Goal: Obtain resource: Download file/media

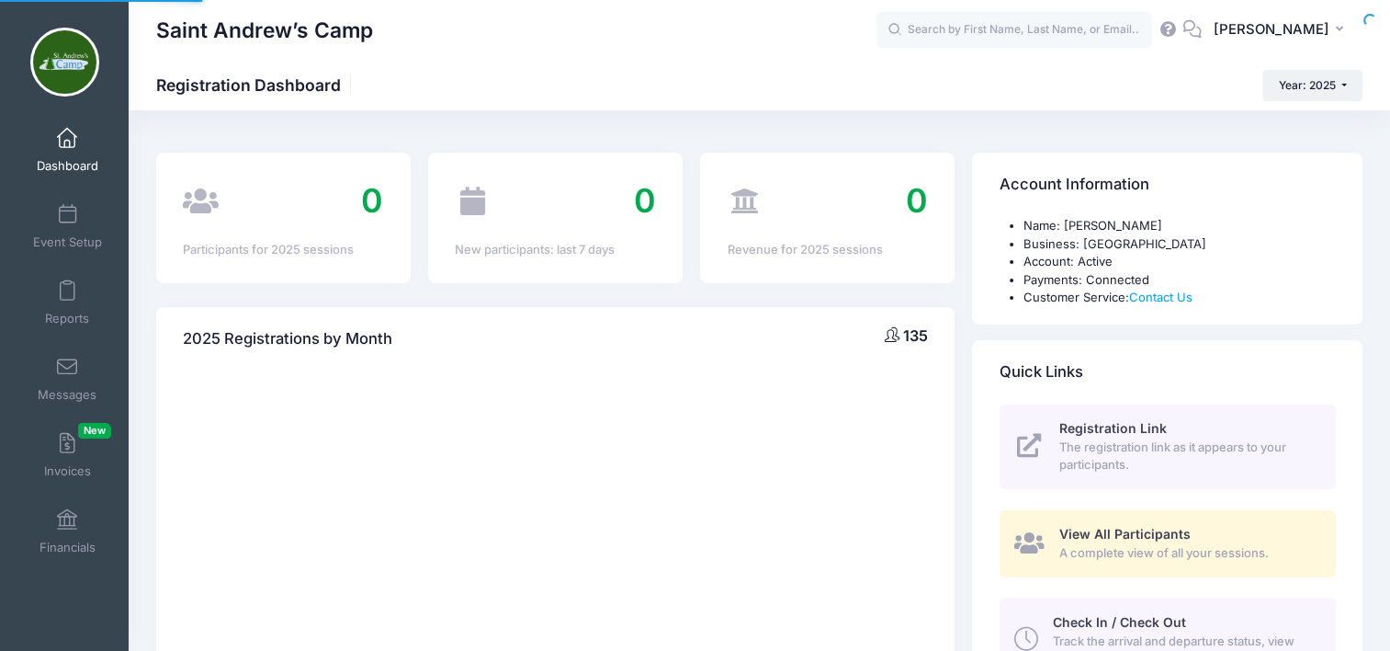
select select
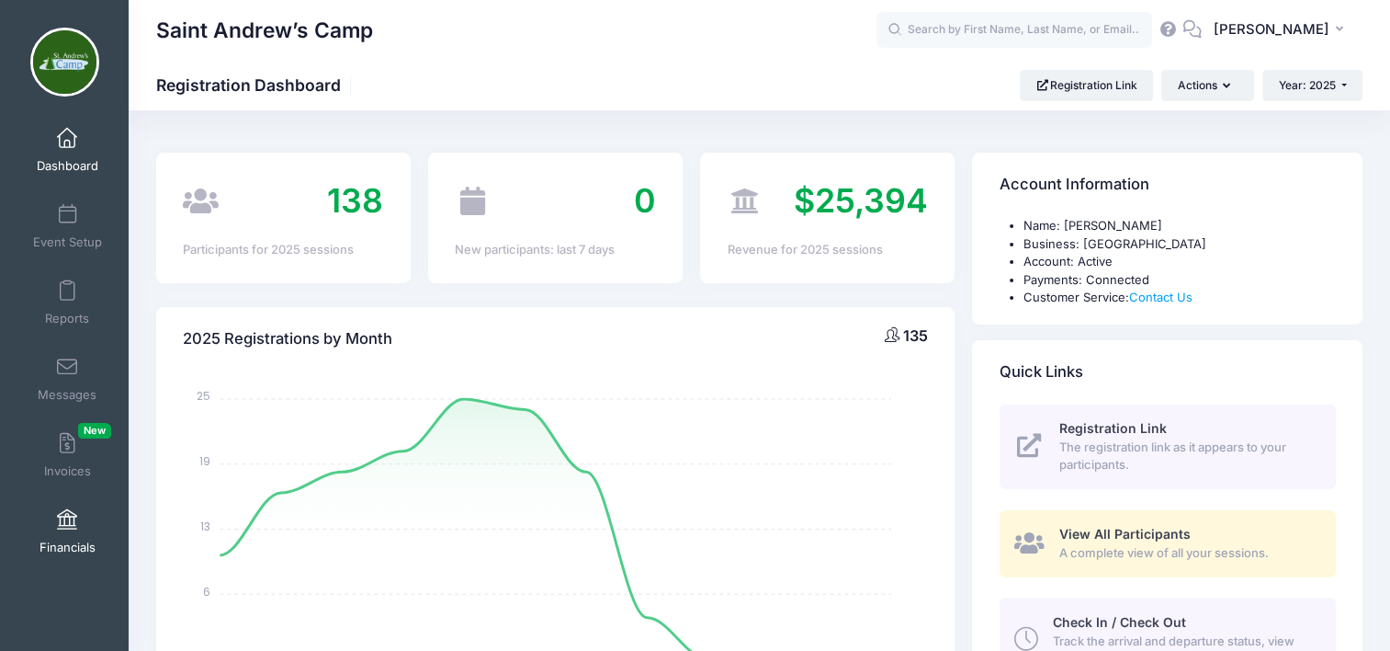
click at [67, 519] on span at bounding box center [67, 520] width 0 height 20
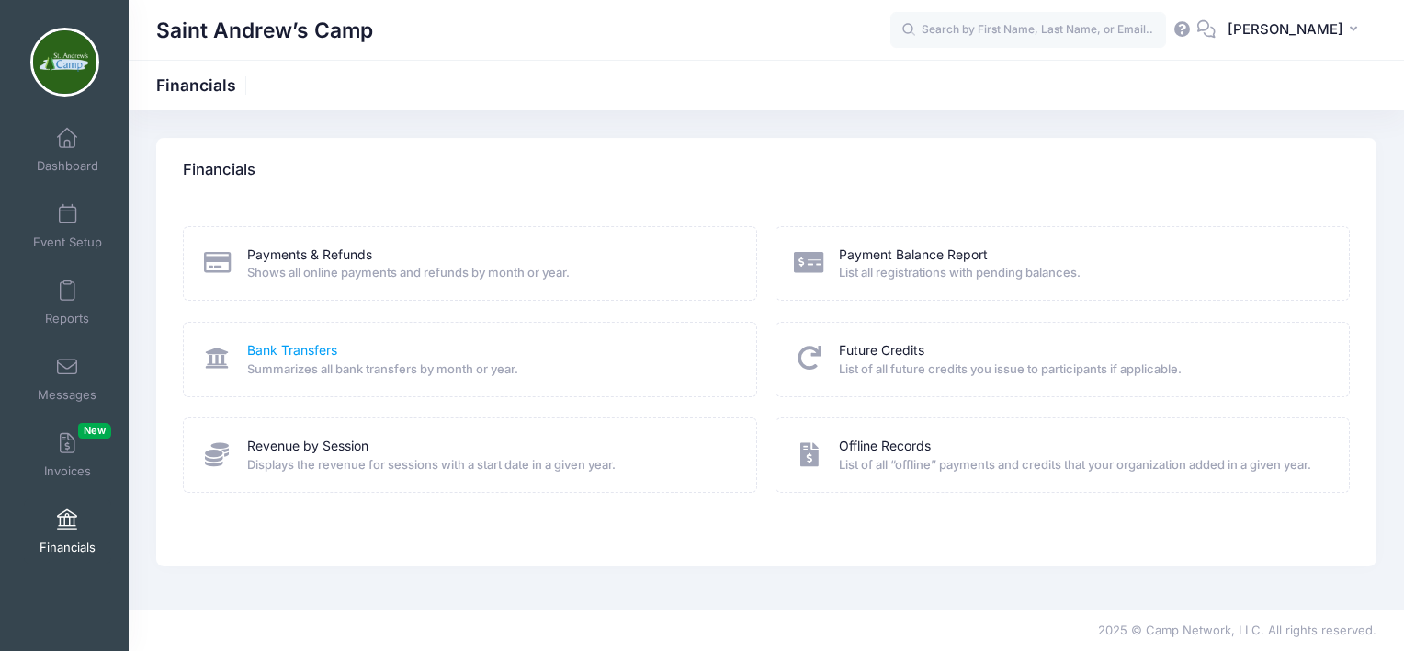
click at [285, 350] on link "Bank Transfers" at bounding box center [292, 350] width 90 height 19
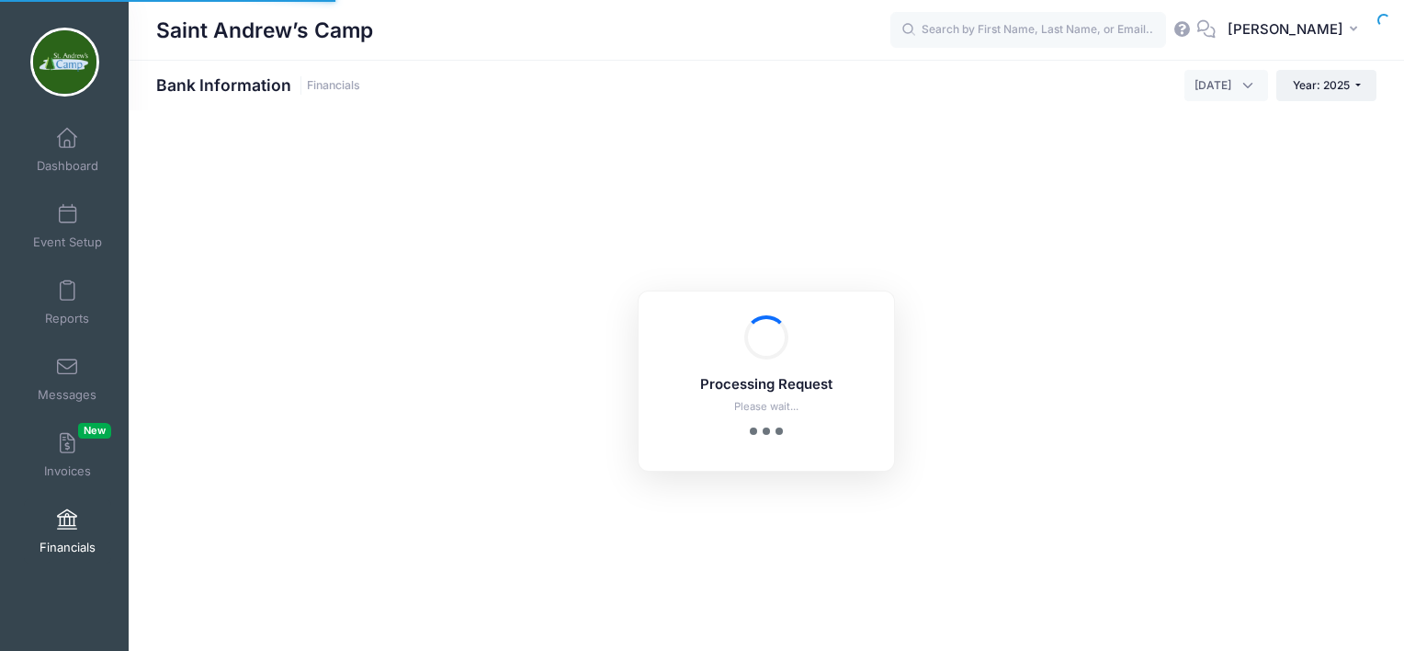
select select "10"
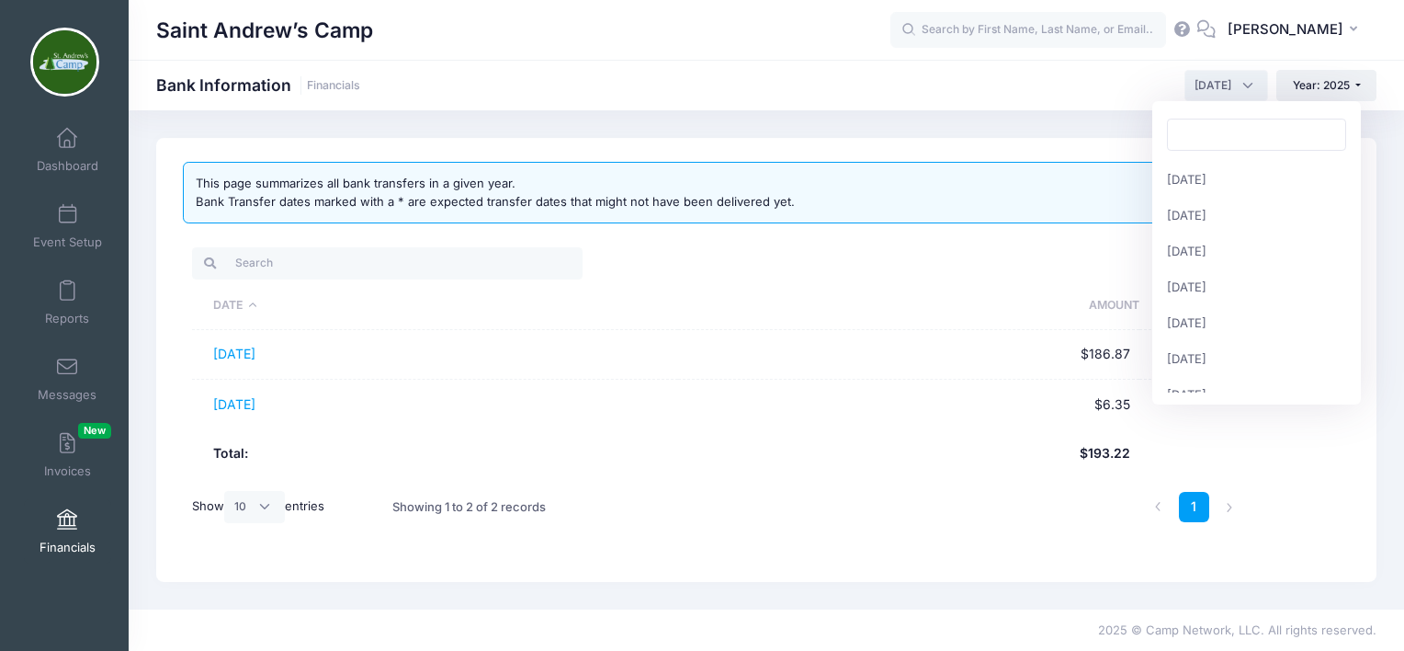
scroll to position [179, 0]
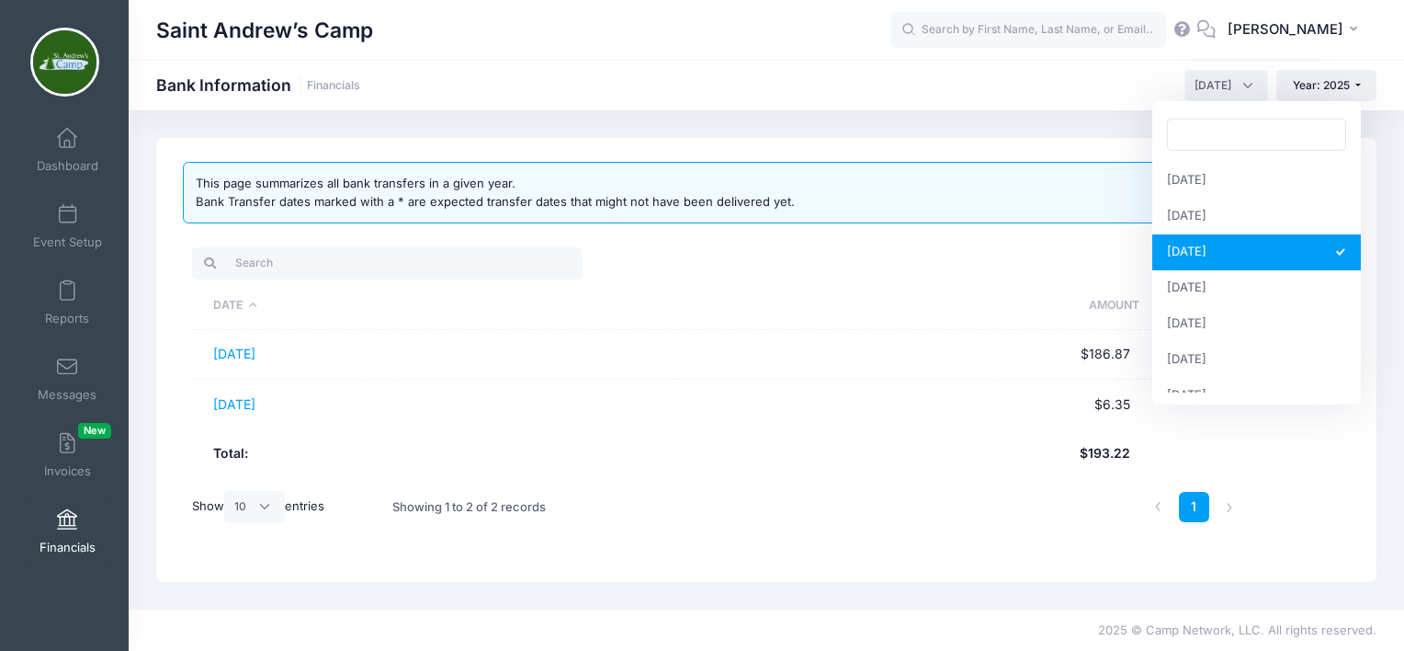
click at [1249, 80] on span "August 2025" at bounding box center [1226, 85] width 84 height 31
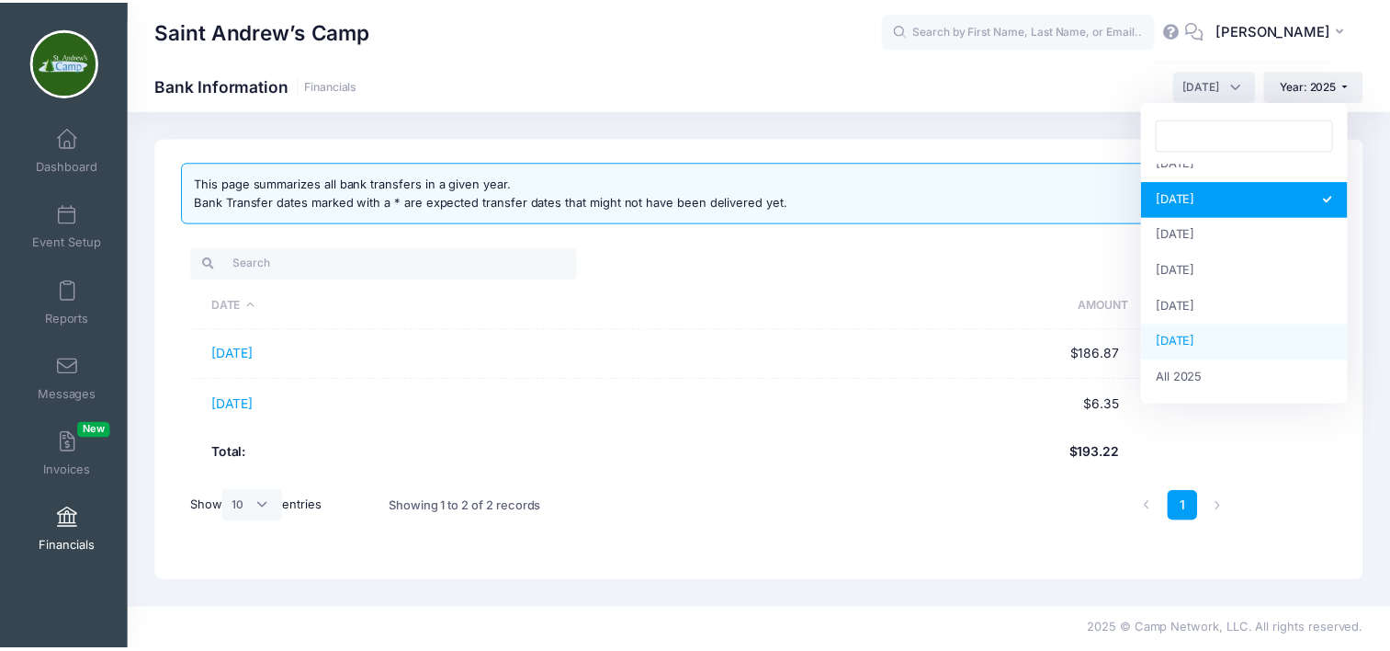
scroll to position [235, 0]
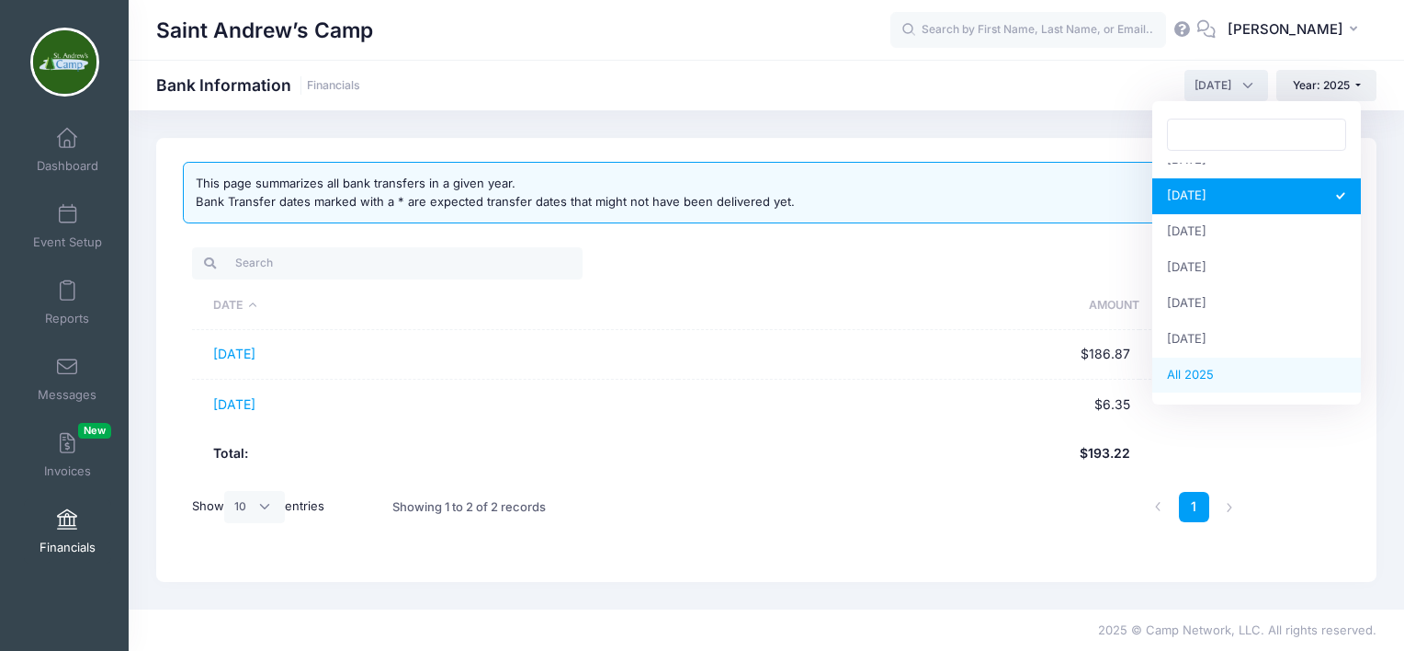
select select
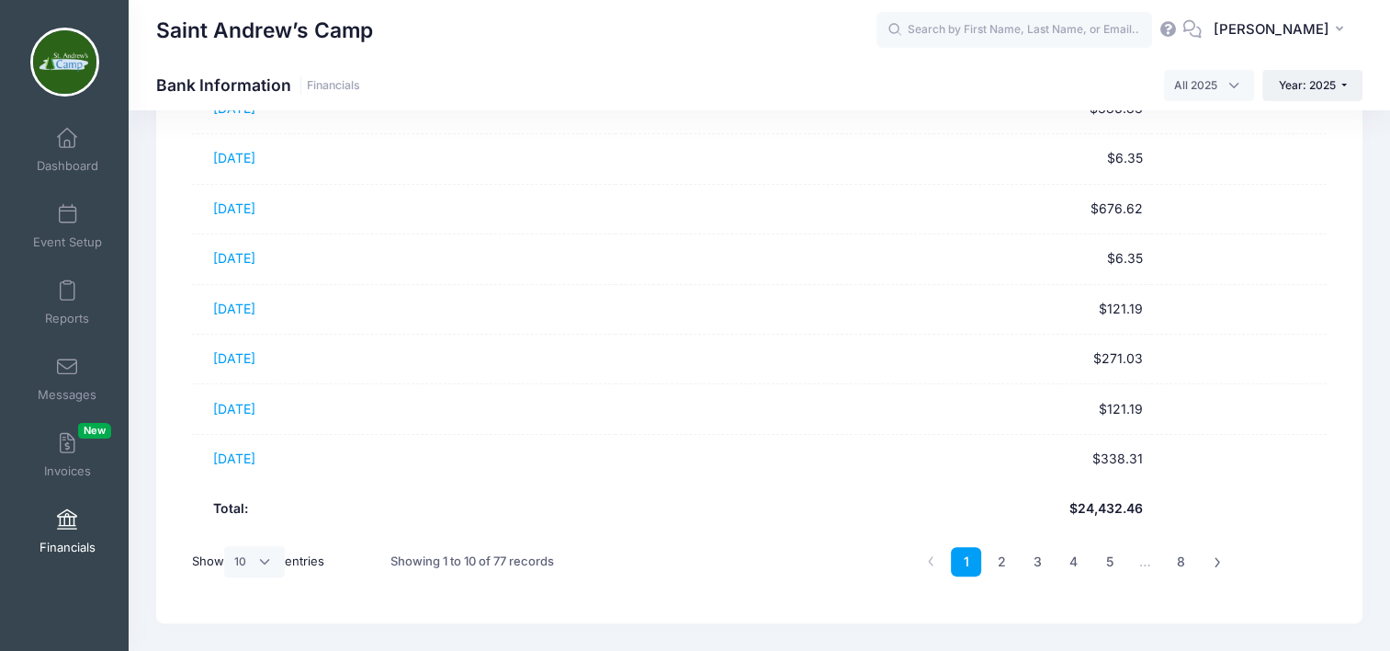
scroll to position [385, 0]
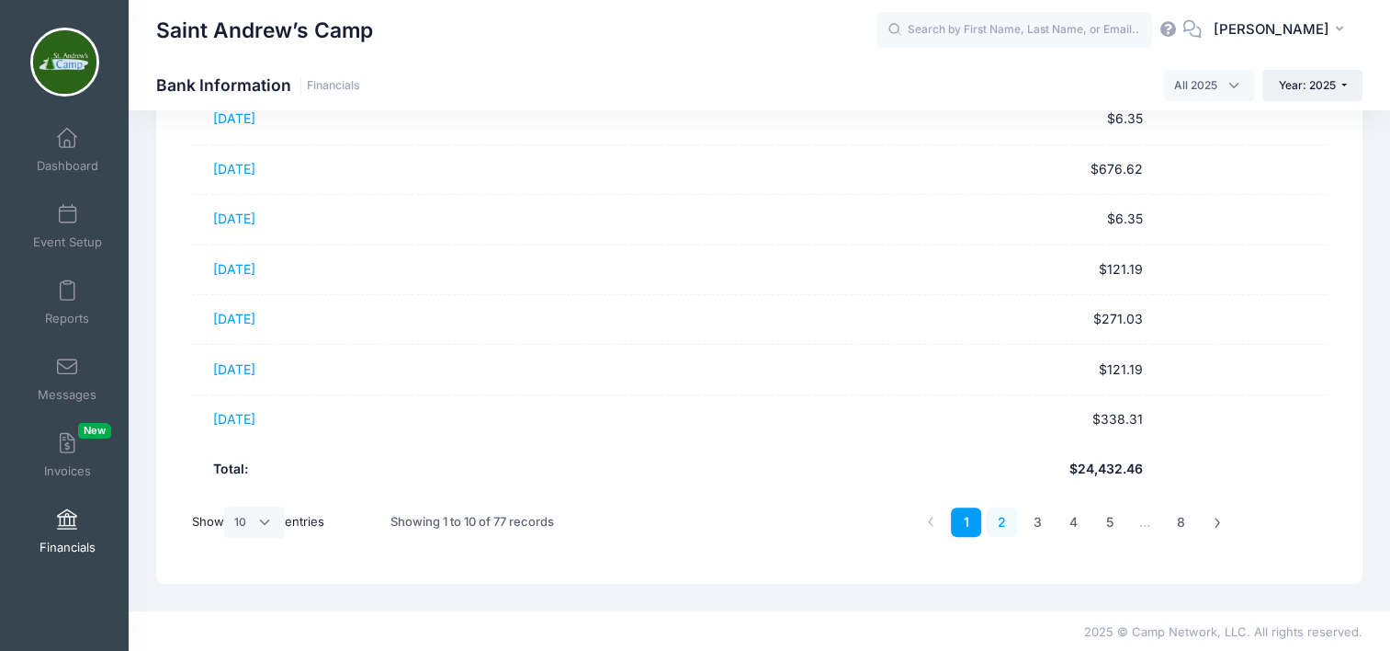
click at [1000, 524] on link "2" at bounding box center [1002, 522] width 30 height 30
click at [1033, 522] on link "3" at bounding box center [1038, 522] width 30 height 30
click at [1007, 522] on link "2" at bounding box center [1002, 522] width 30 height 30
click at [1042, 518] on link "3" at bounding box center [1038, 522] width 30 height 30
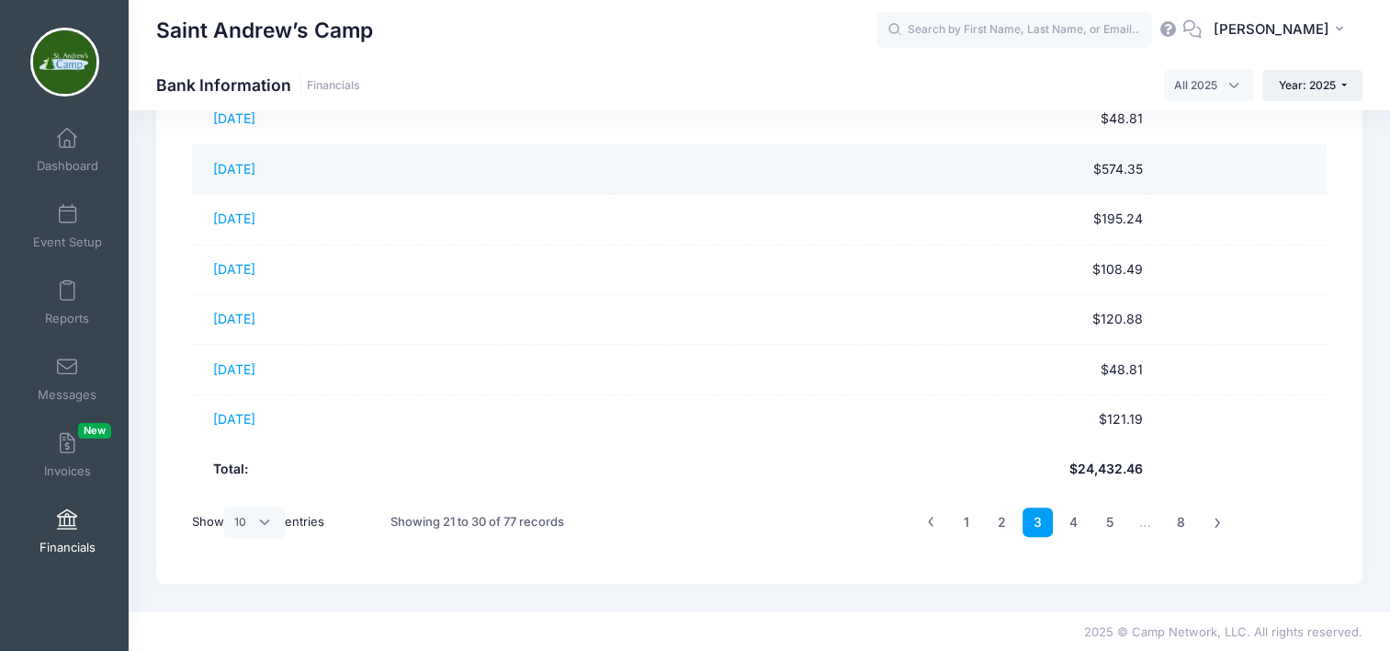
click at [586, 173] on td "03/19/2025" at bounding box center [403, 170] width 423 height 50
click at [250, 171] on link "03/19/2025" at bounding box center [234, 169] width 42 height 16
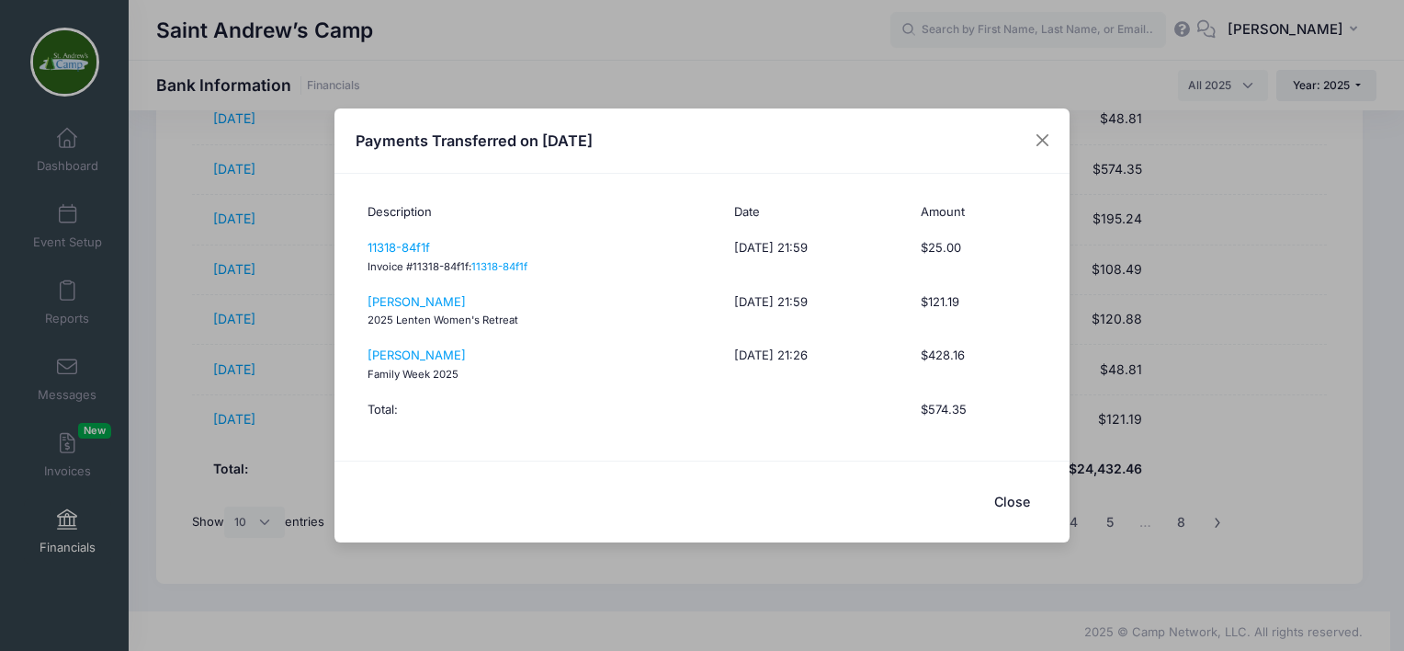
click at [1030, 110] on div "Payments Transferred on 03/19/2025" at bounding box center [701, 140] width 735 height 65
click at [1036, 138] on button "Close" at bounding box center [1042, 140] width 33 height 33
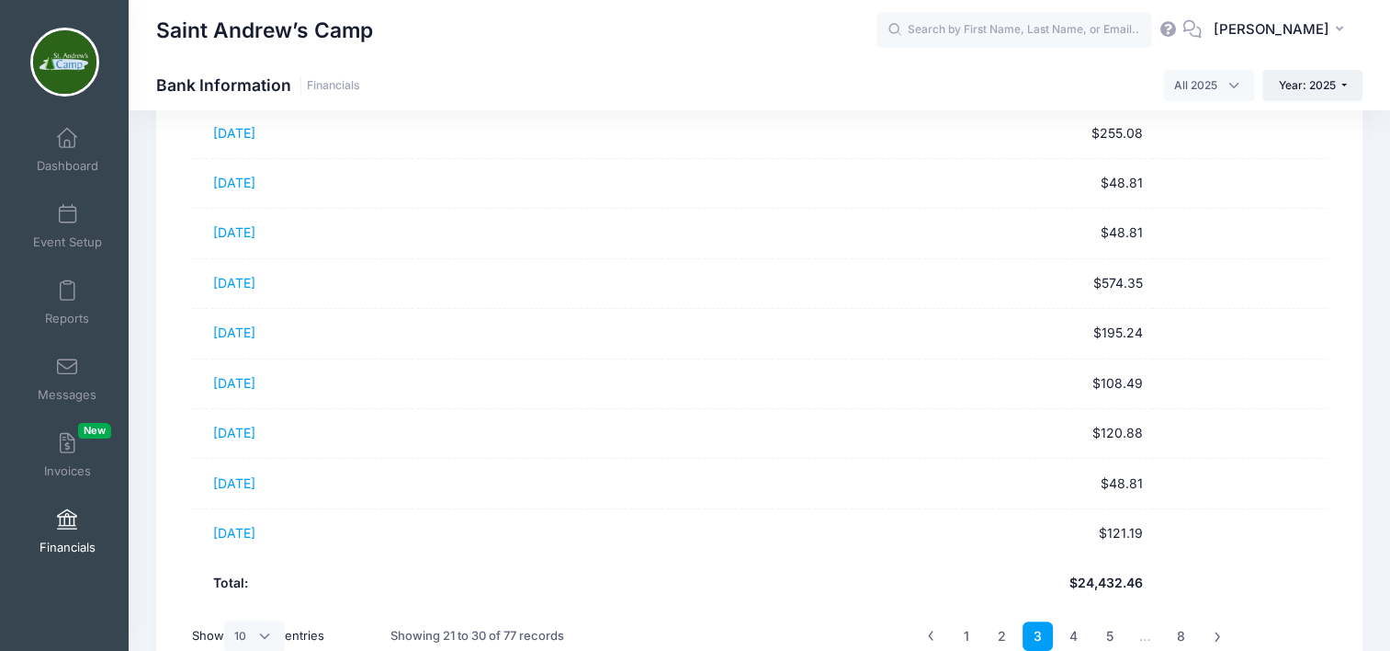
scroll to position [281, 0]
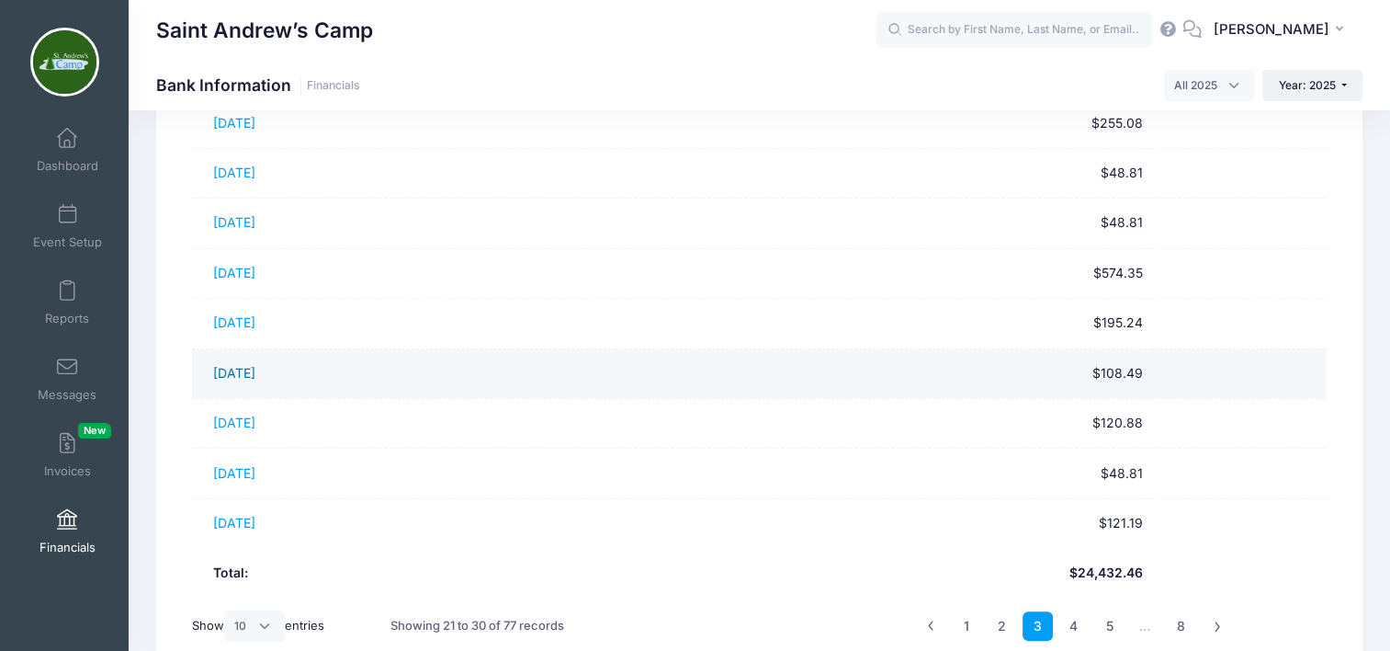
click at [255, 375] on link "03/25/2025" at bounding box center [234, 373] width 42 height 16
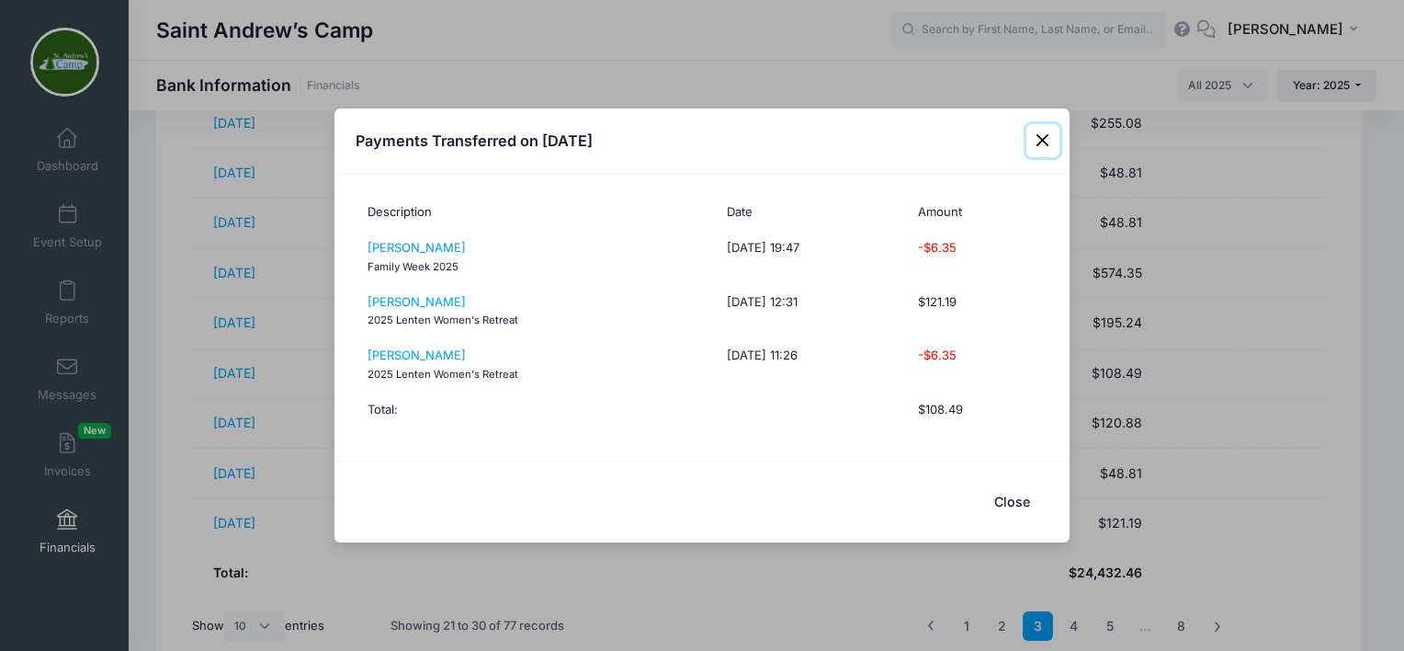
click at [1040, 134] on button "Close" at bounding box center [1042, 140] width 33 height 33
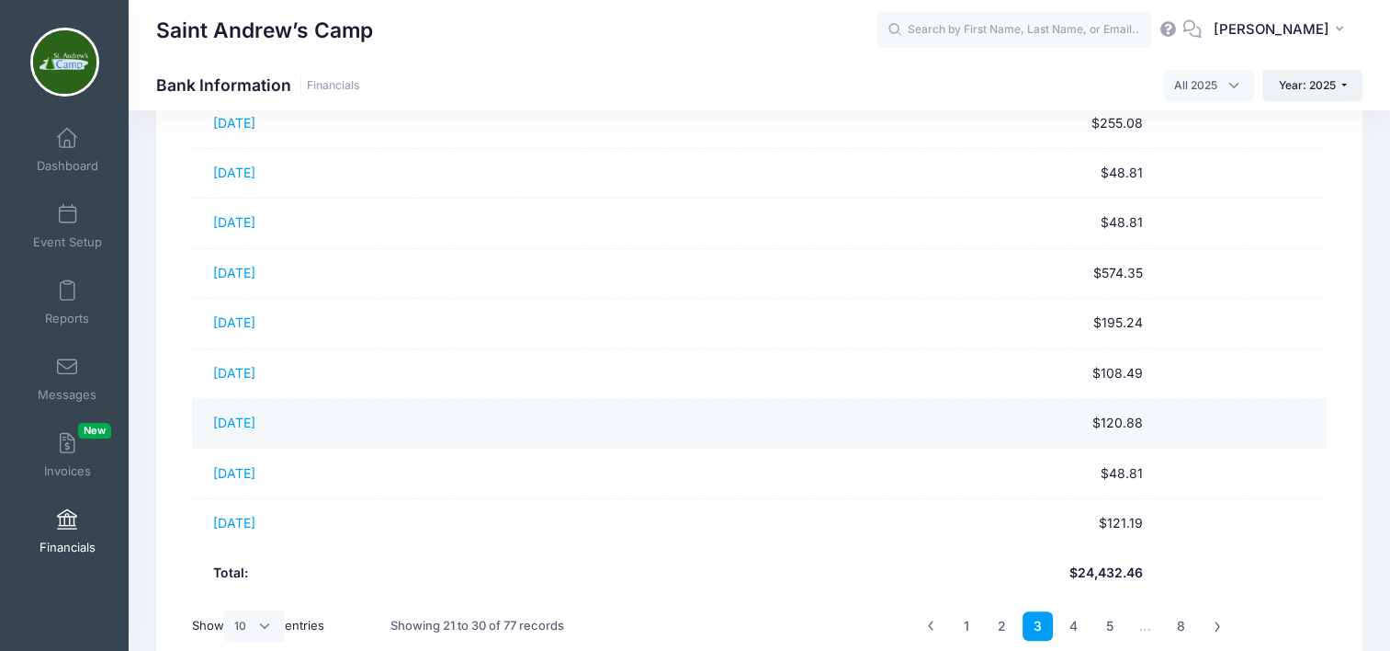
click at [719, 430] on td "$120.88" at bounding box center [884, 424] width 537 height 50
click at [255, 423] on link "03/26/2025" at bounding box center [234, 422] width 42 height 16
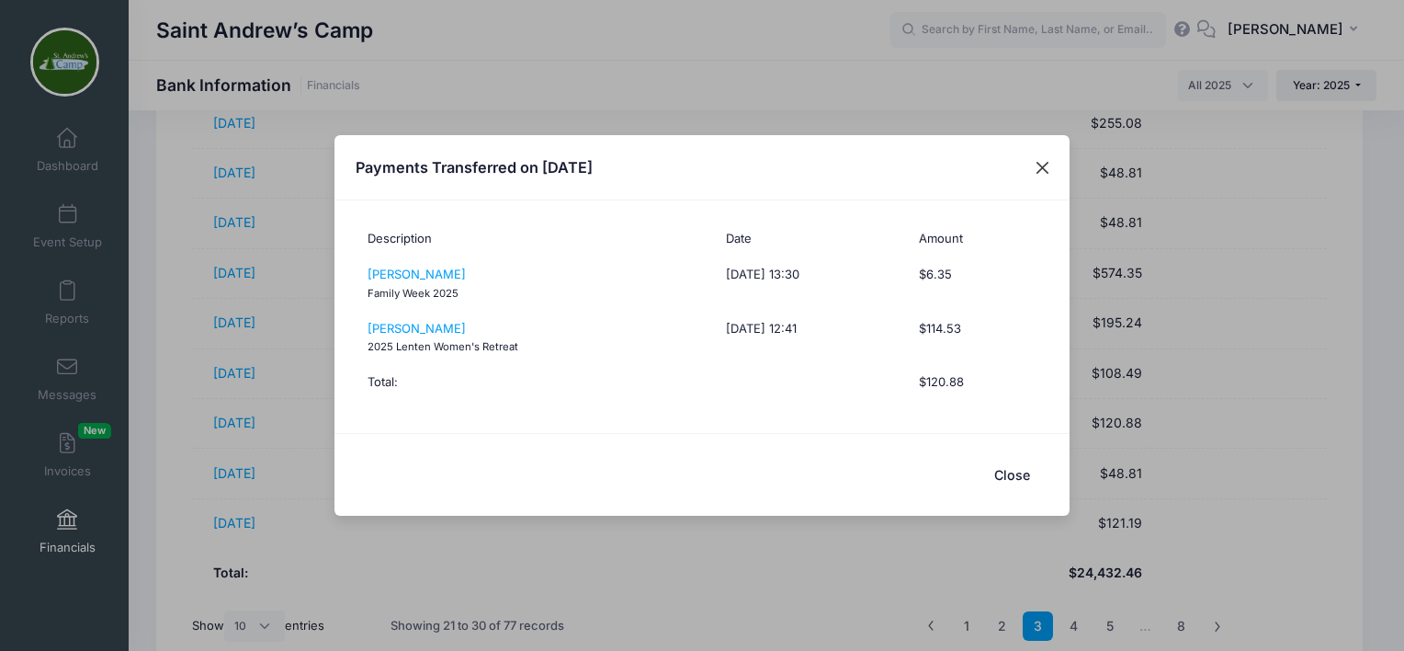
click at [1027, 162] on button "Close" at bounding box center [1042, 167] width 33 height 33
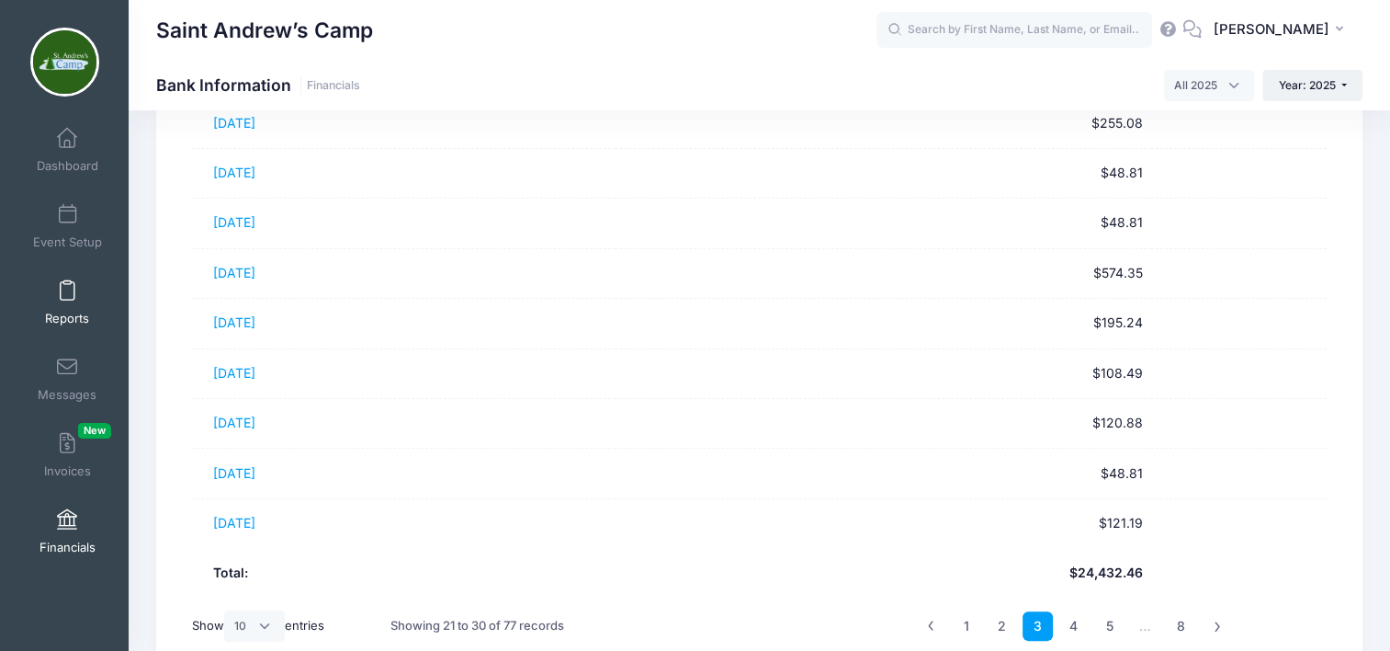
click at [67, 295] on span at bounding box center [67, 291] width 0 height 20
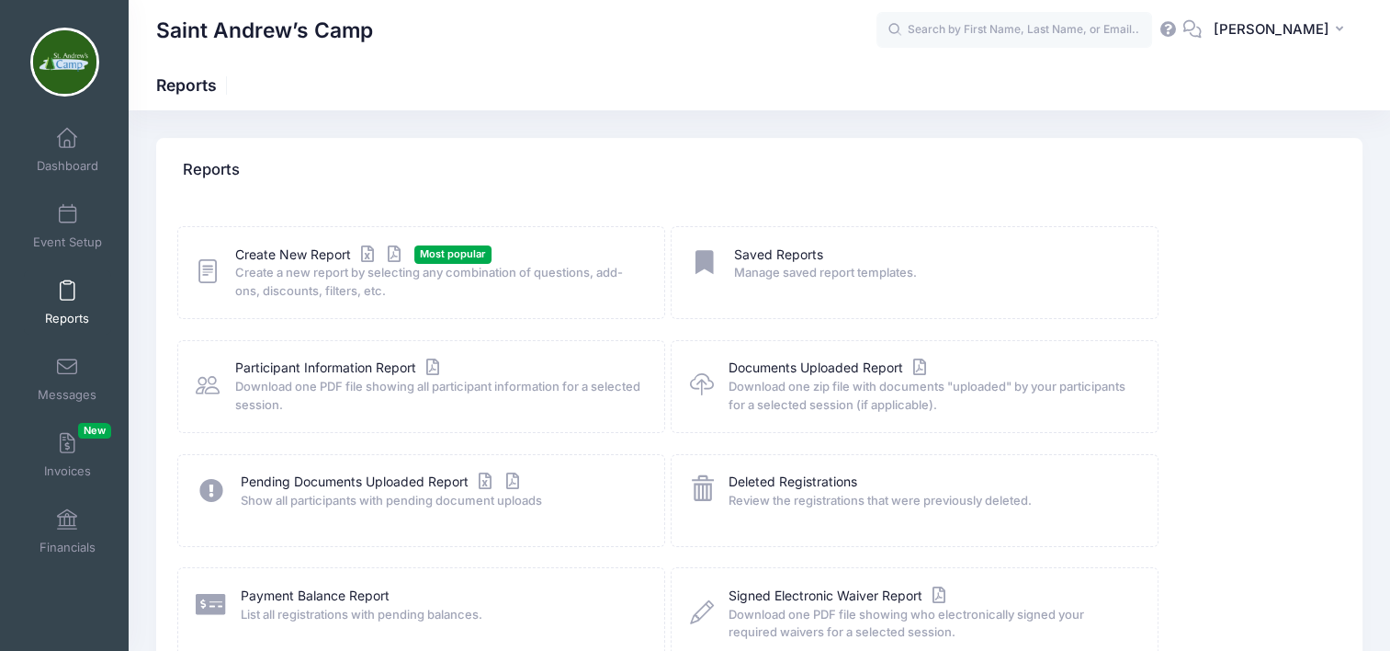
click at [300, 379] on span "Download one PDF file showing all participant information for a selected sessio…" at bounding box center [437, 396] width 405 height 36
click at [314, 363] on link "Participant Information Report" at bounding box center [339, 367] width 209 height 19
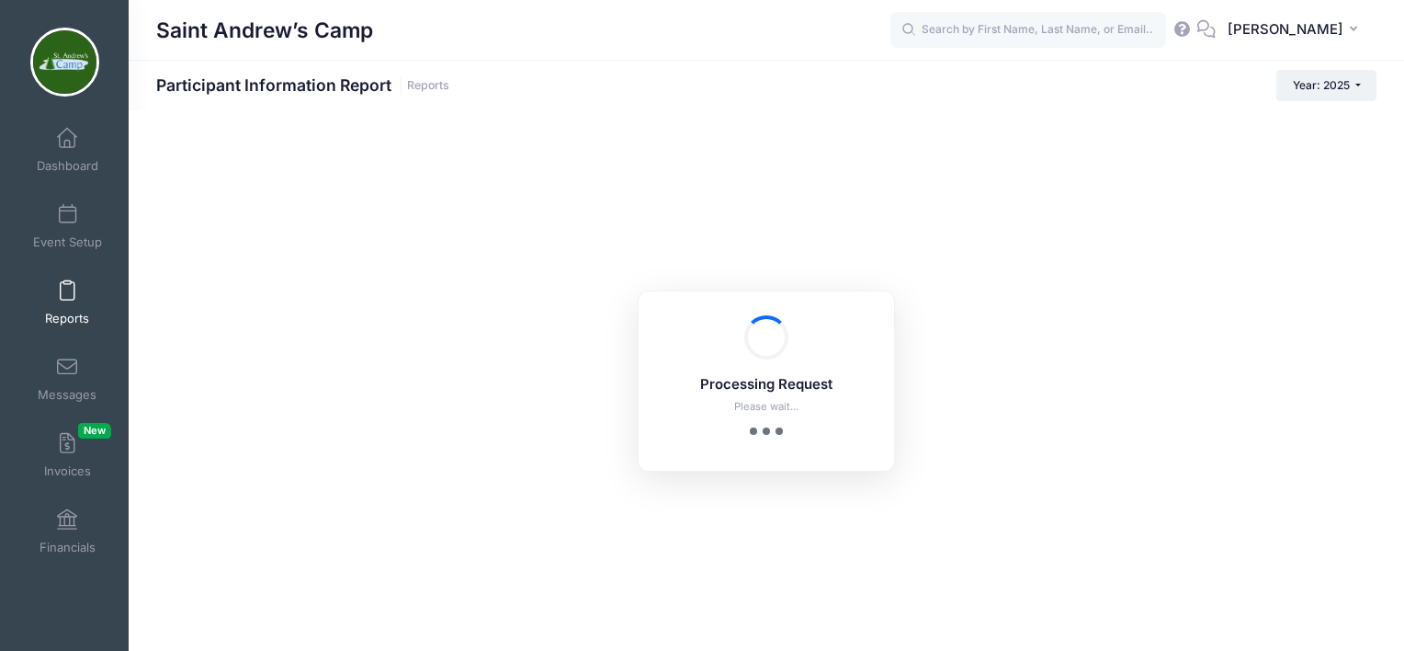
checkbox input "true"
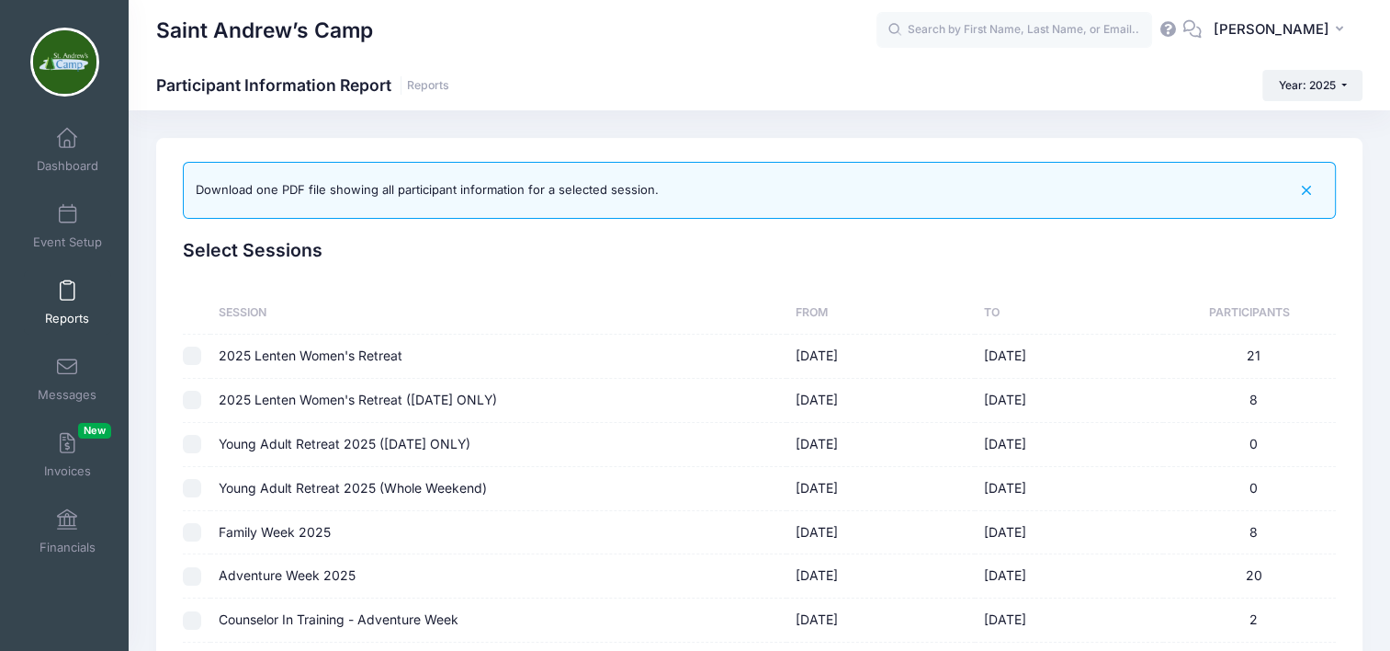
click at [191, 353] on input "checkbox" at bounding box center [192, 355] width 18 height 18
checkbox input "true"
click at [198, 401] on input "checkbox" at bounding box center [192, 400] width 18 height 18
checkbox input "true"
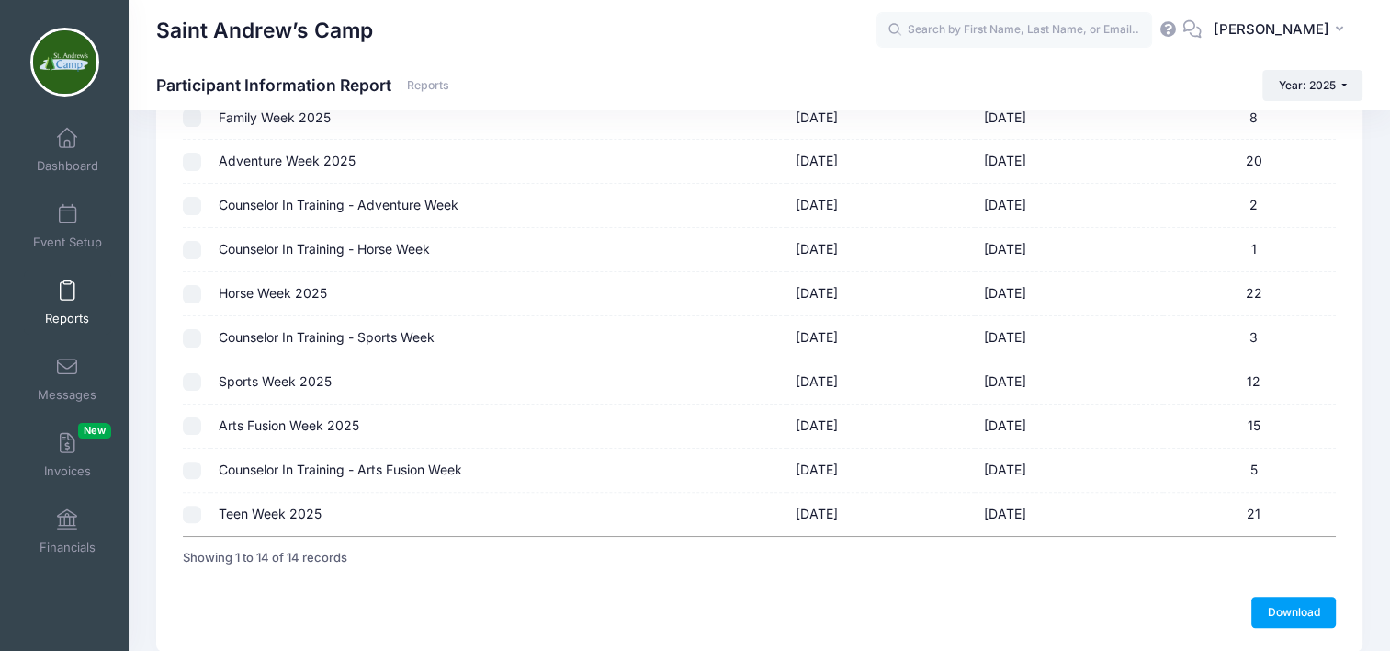
scroll to position [417, 0]
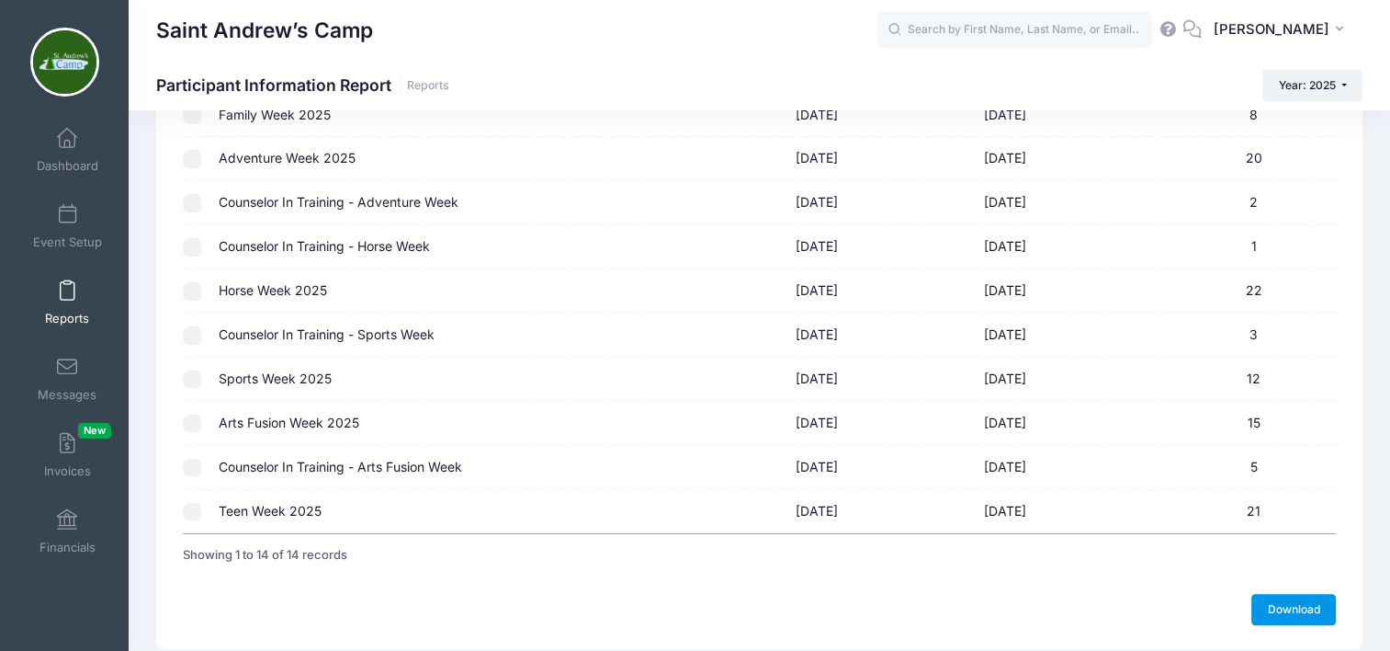
click at [1299, 606] on link "Download" at bounding box center [1294, 609] width 85 height 31
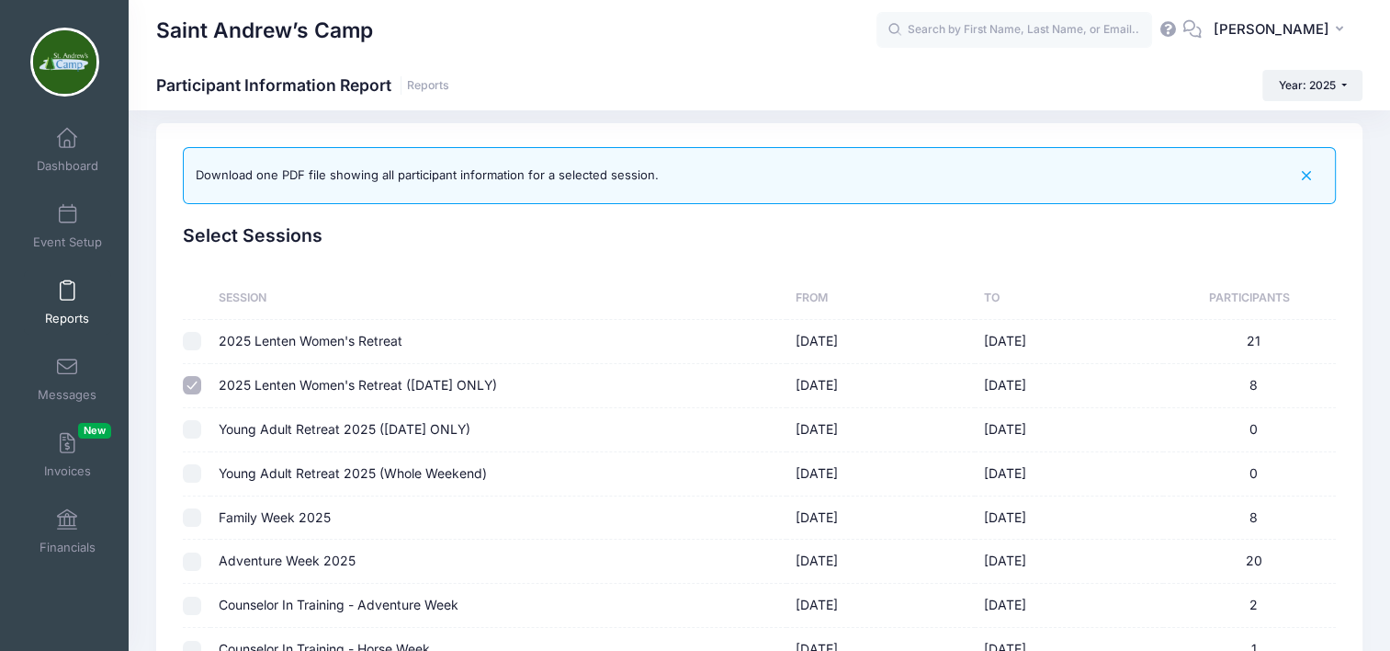
scroll to position [3, 0]
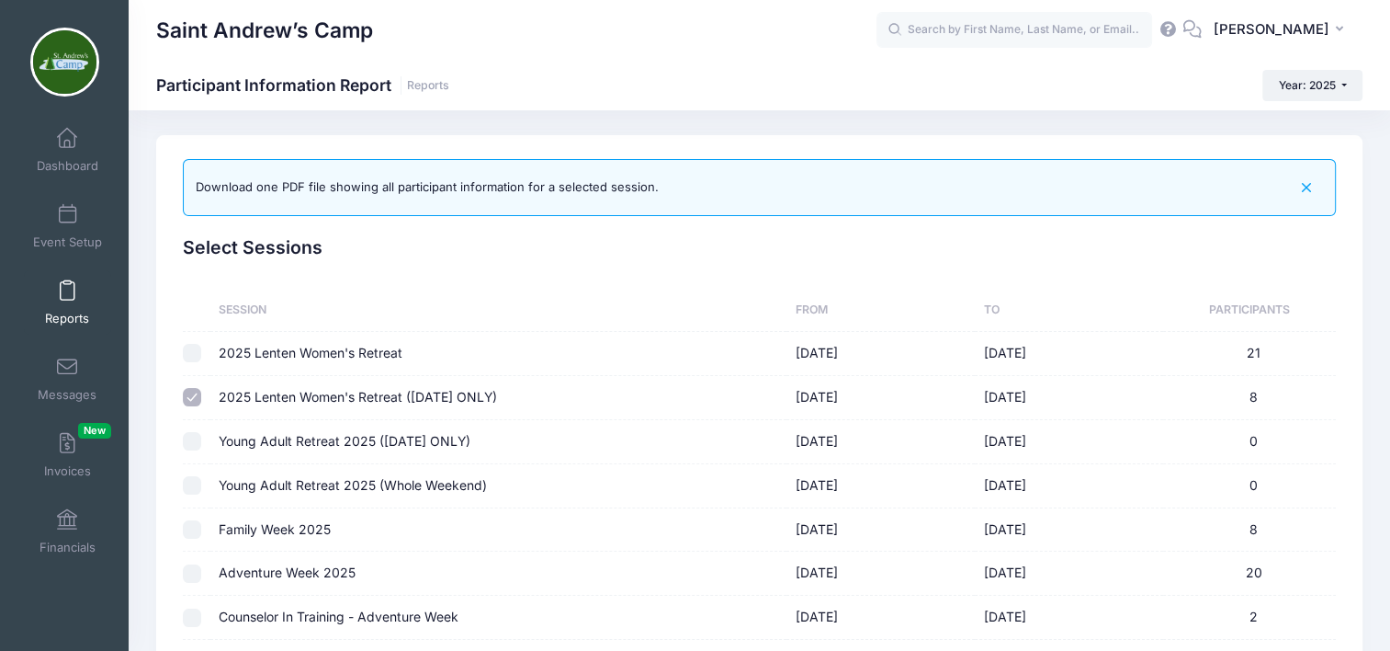
click at [193, 349] on input "checkbox" at bounding box center [192, 353] width 18 height 18
checkbox input "true"
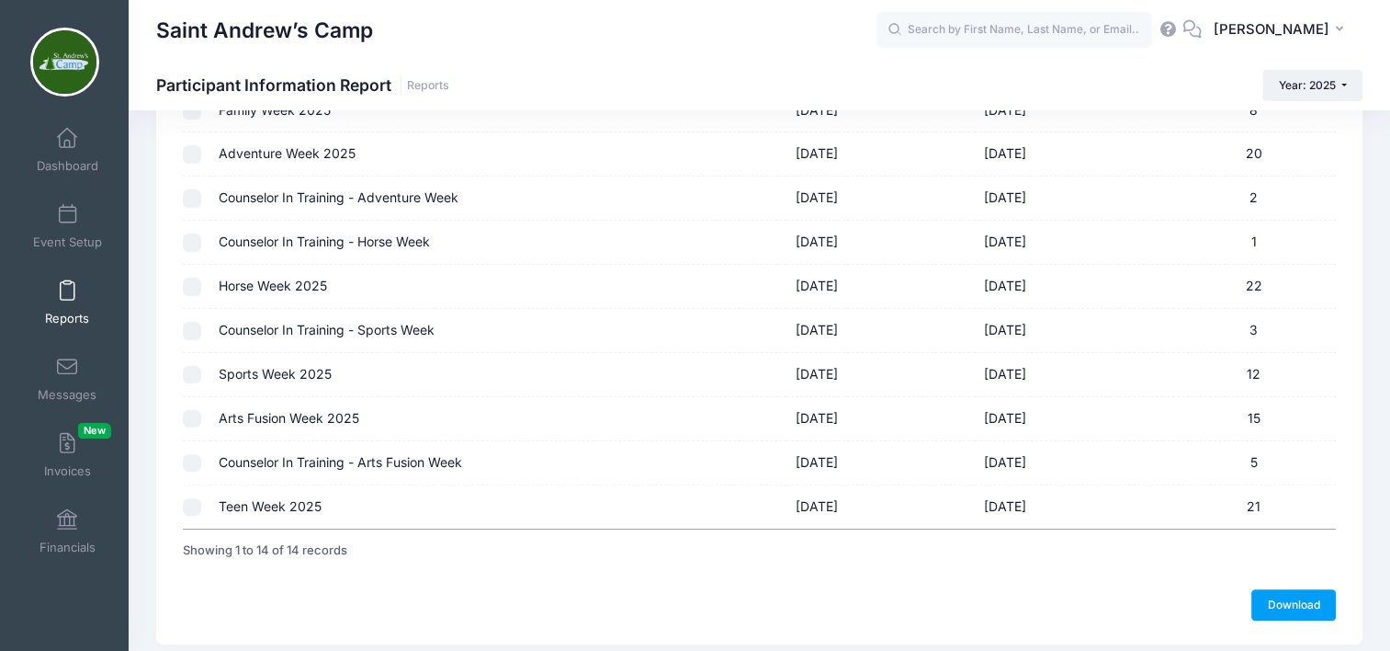
scroll to position [481, 0]
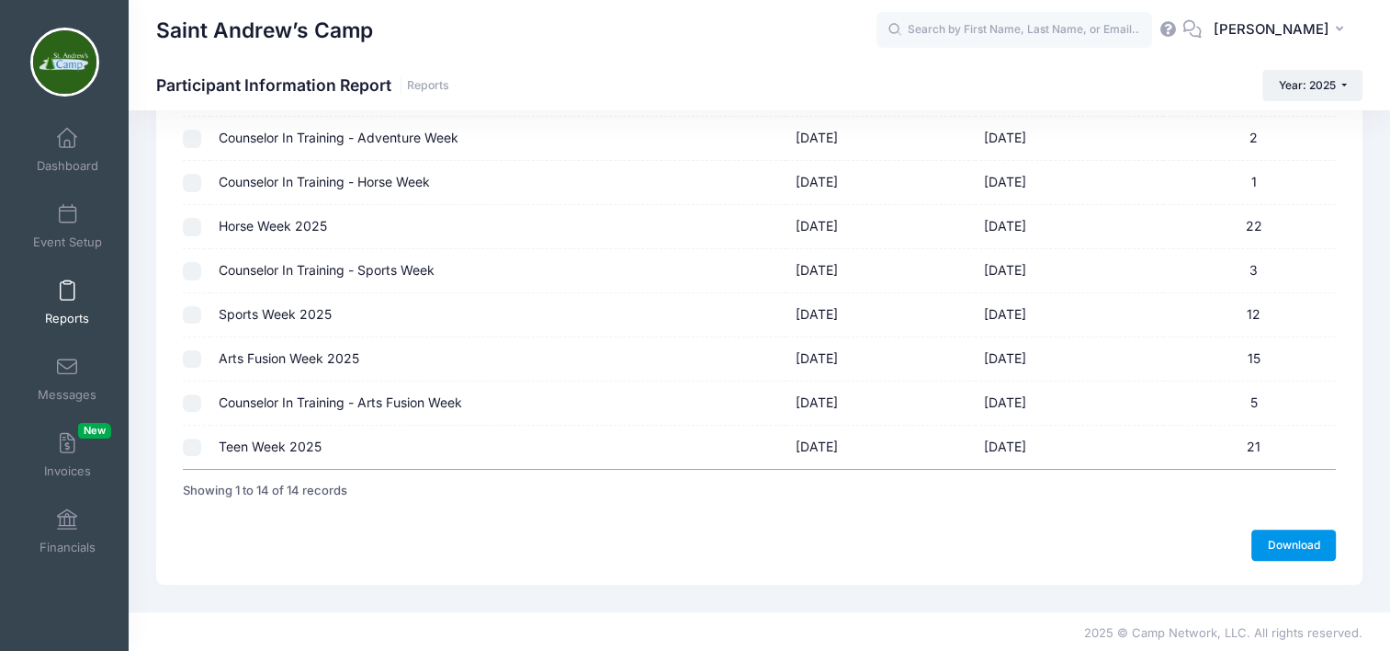
click at [1289, 547] on link "Download" at bounding box center [1294, 544] width 85 height 31
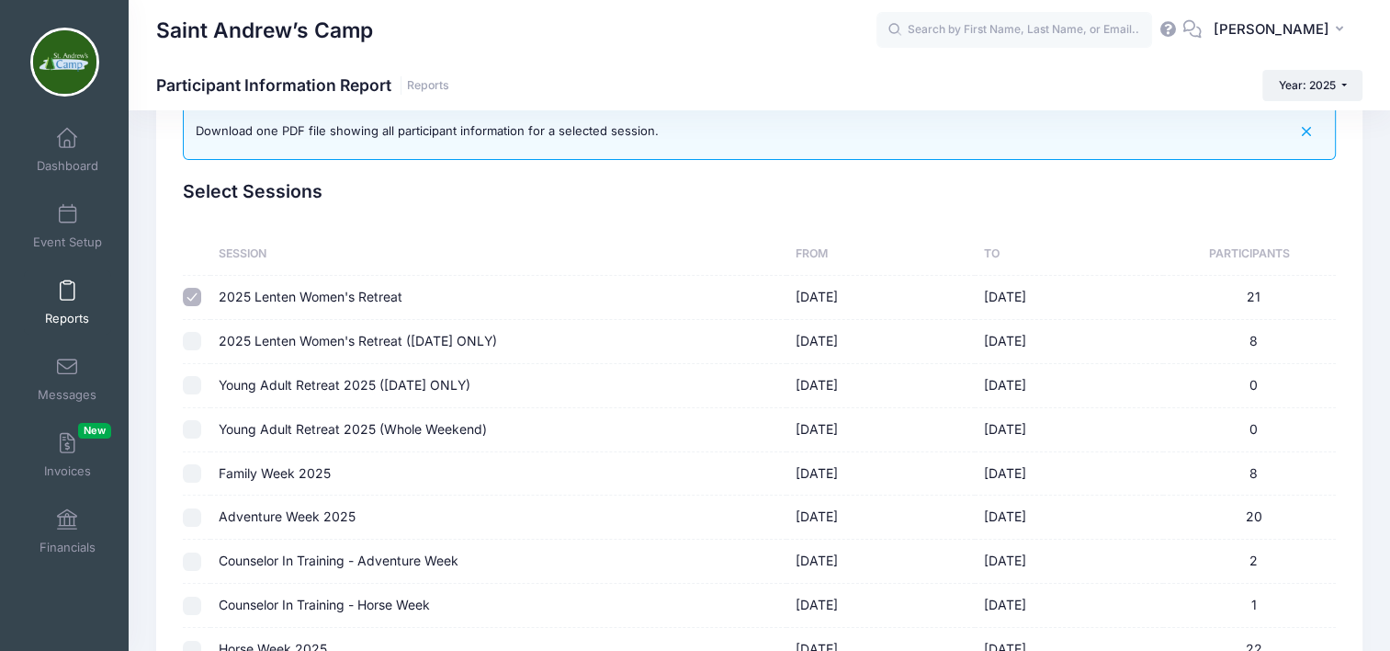
scroll to position [0, 0]
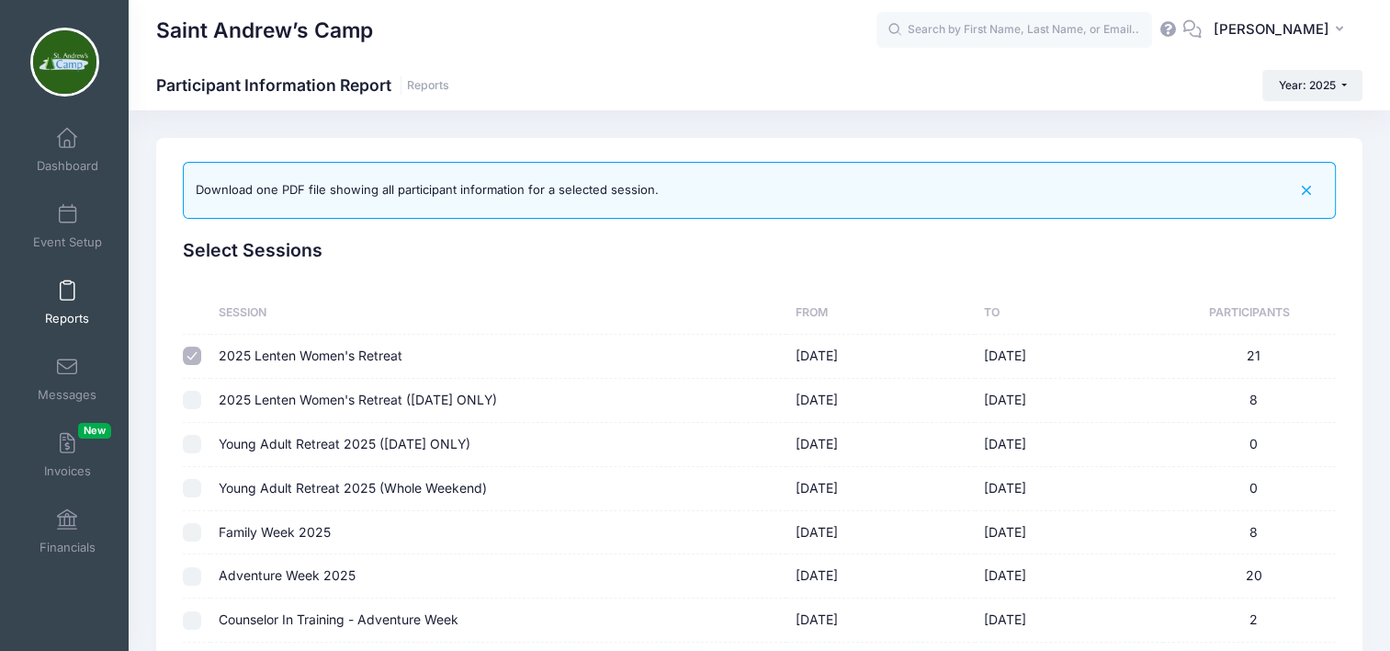
click at [192, 397] on input "checkbox" at bounding box center [192, 400] width 18 height 18
checkbox input "true"
checkbox input "false"
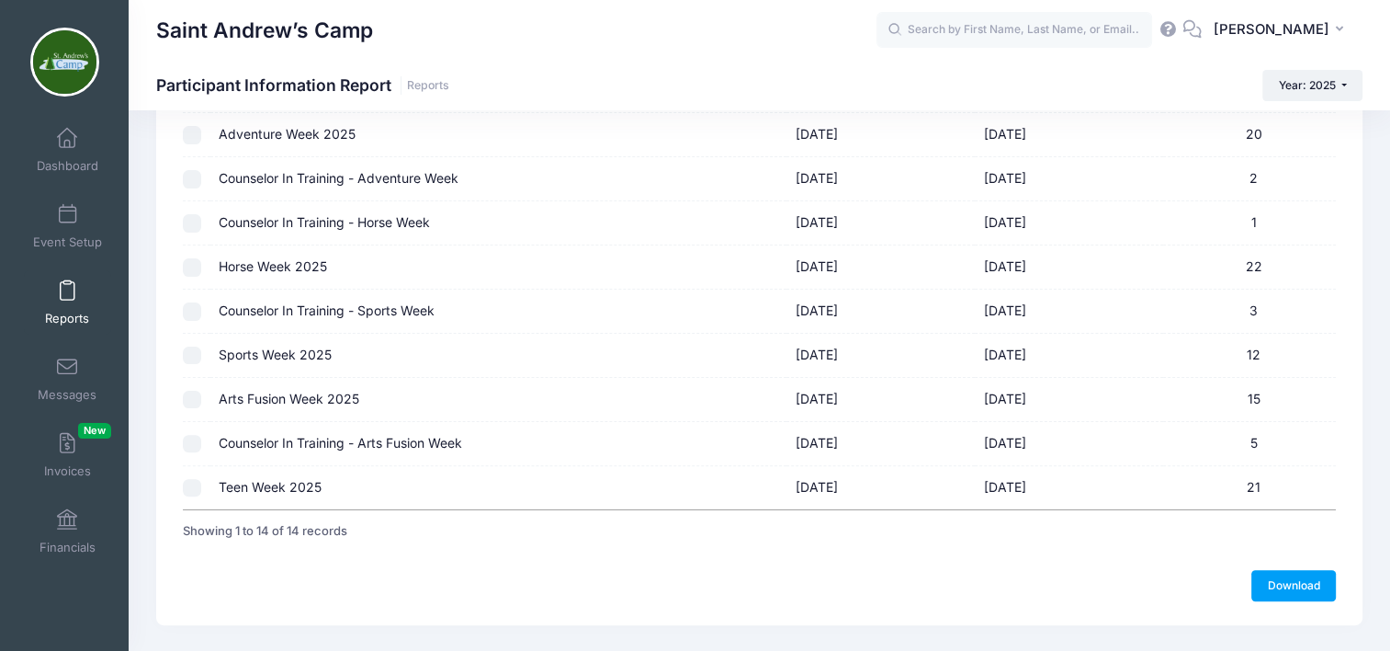
scroll to position [460, 0]
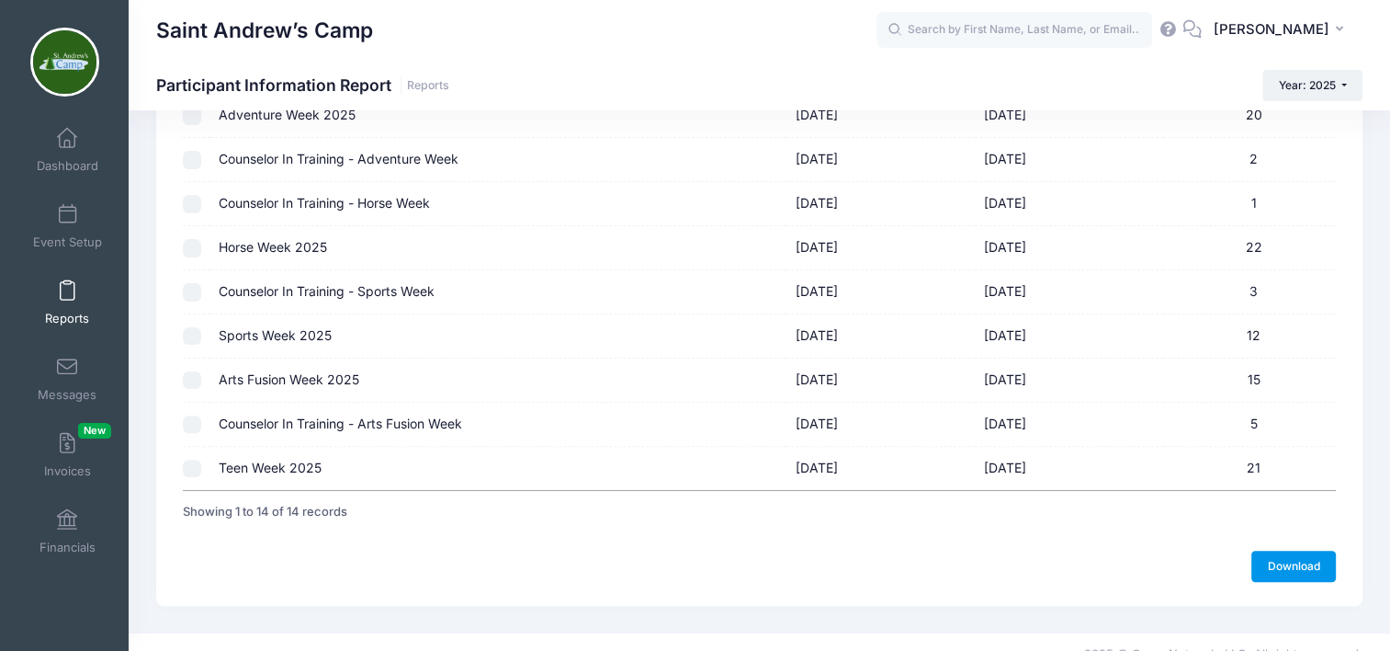
click at [1280, 556] on link "Download" at bounding box center [1294, 565] width 85 height 31
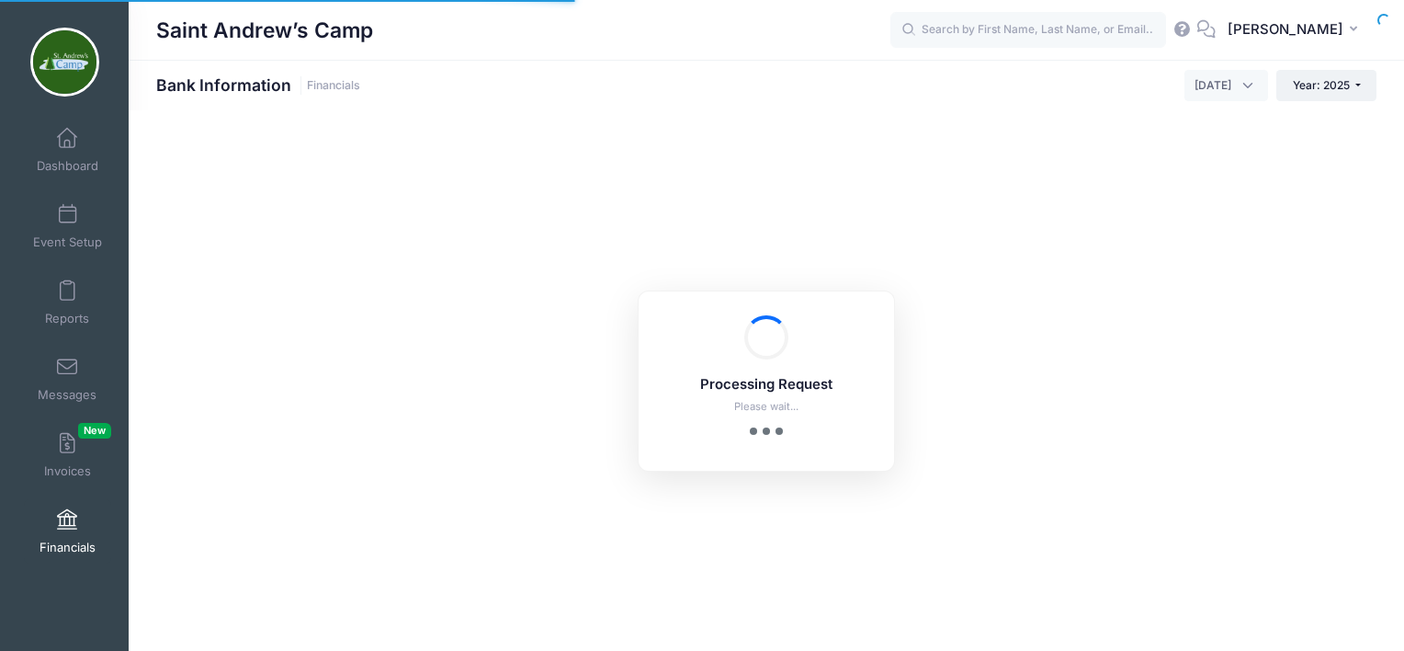
select select "10"
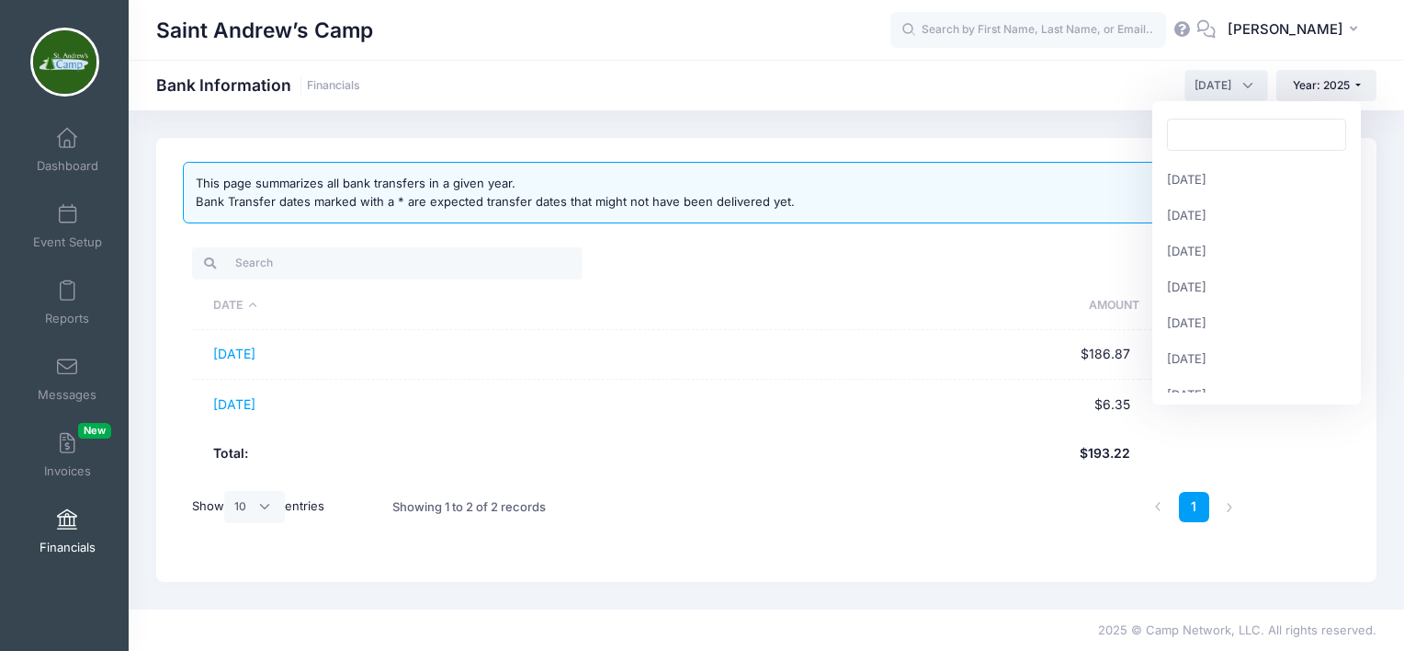
click at [1250, 81] on span "[DATE]" at bounding box center [1226, 85] width 84 height 31
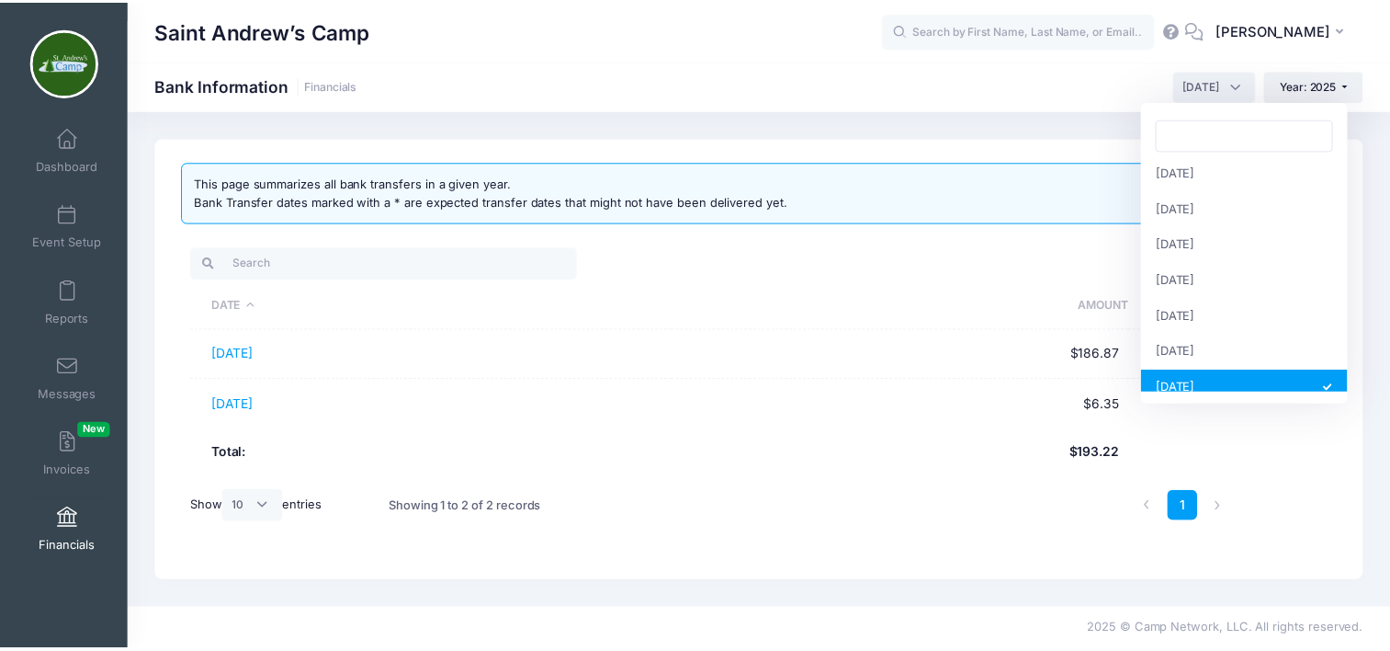
scroll to position [15, 0]
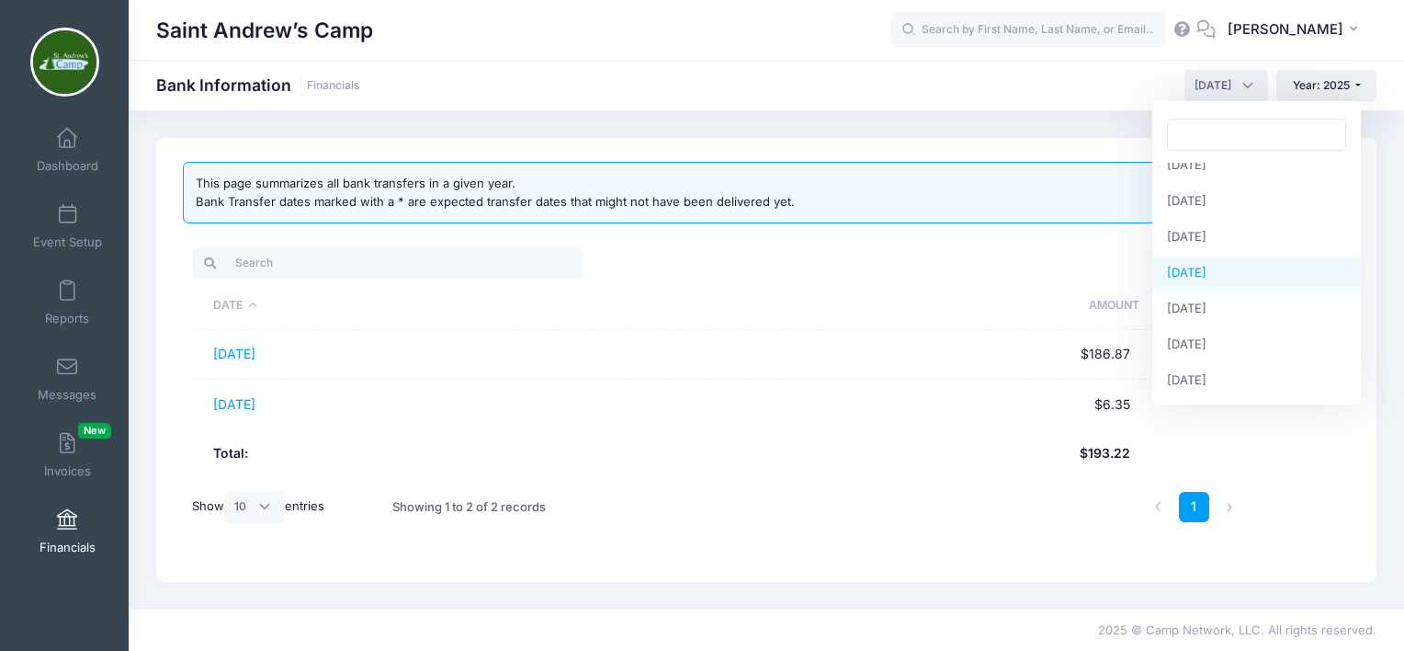
select select "4"
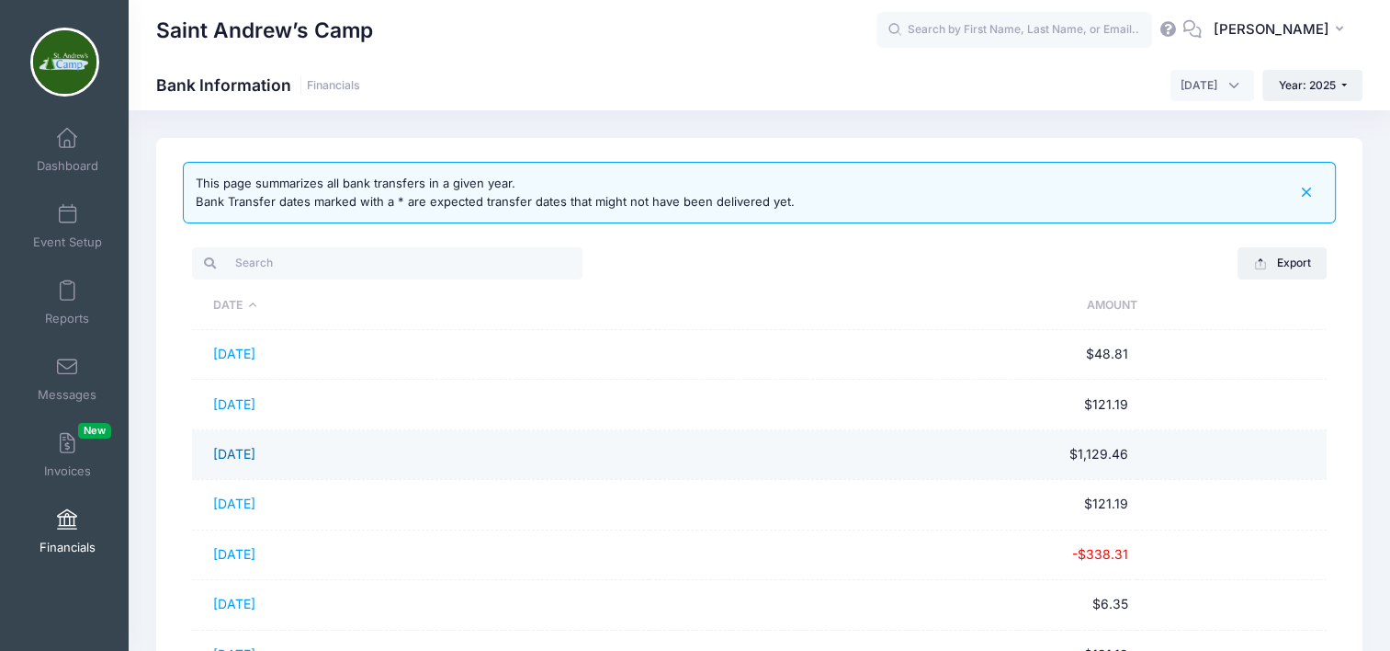
click at [255, 452] on link "[DATE]" at bounding box center [234, 454] width 42 height 16
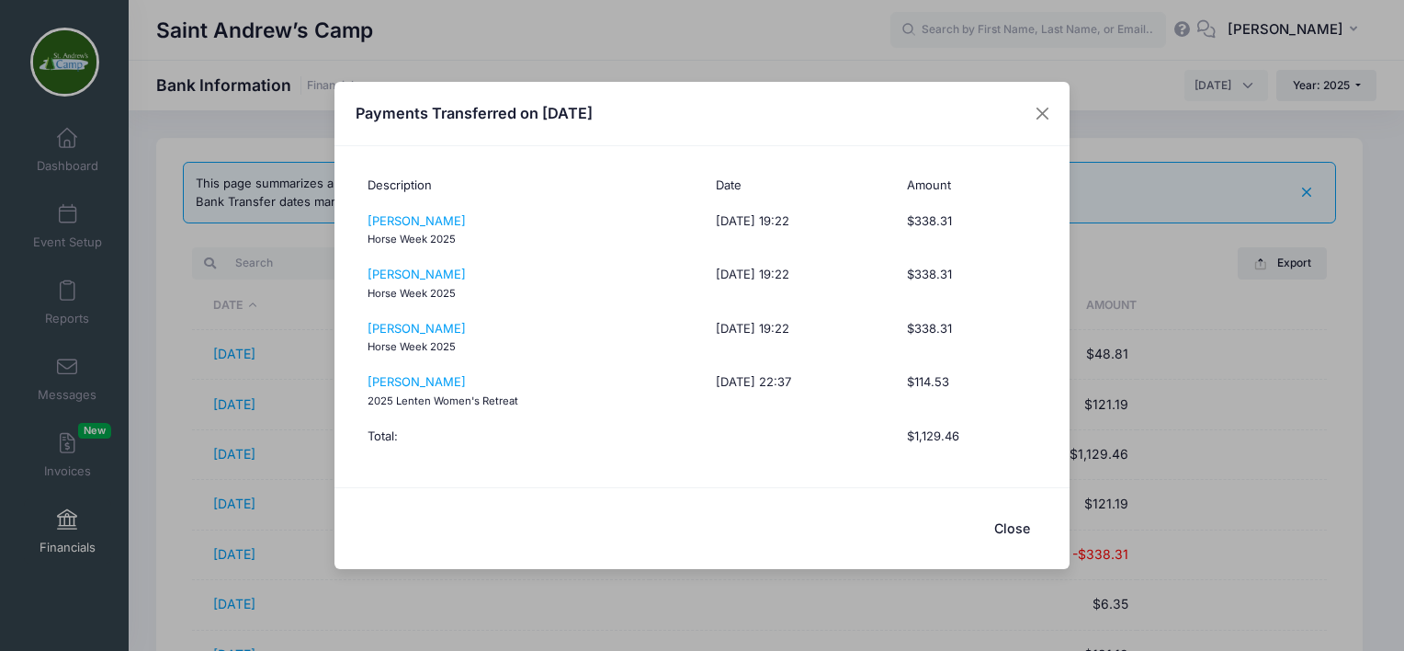
click at [1022, 526] on button "Close" at bounding box center [1012, 529] width 74 height 40
